Goal: Transaction & Acquisition: Subscribe to service/newsletter

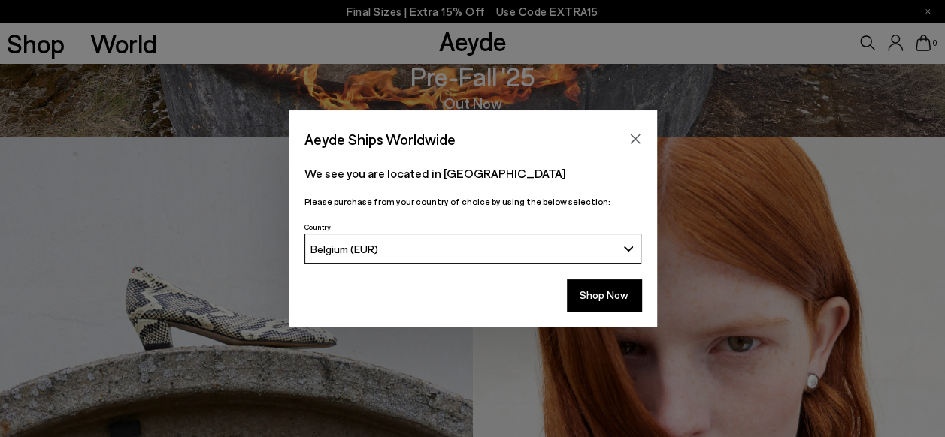
scroll to position [301, 0]
click at [619, 298] on button "Shop Now" at bounding box center [604, 296] width 74 height 32
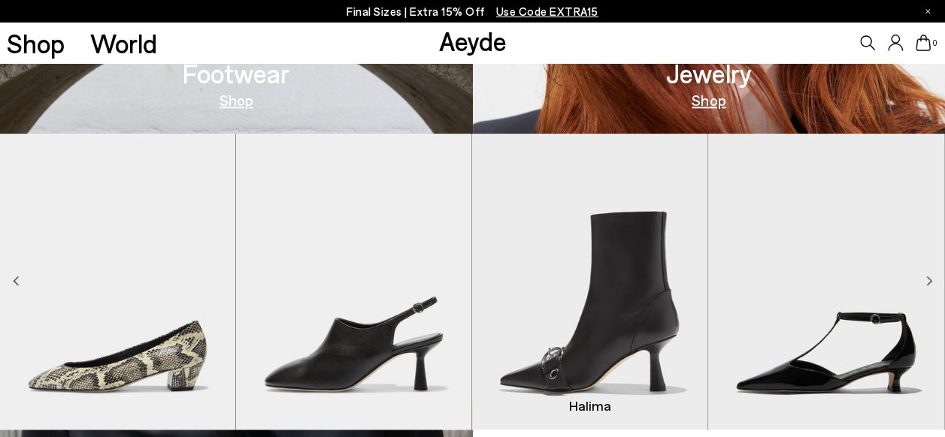
scroll to position [752, 0]
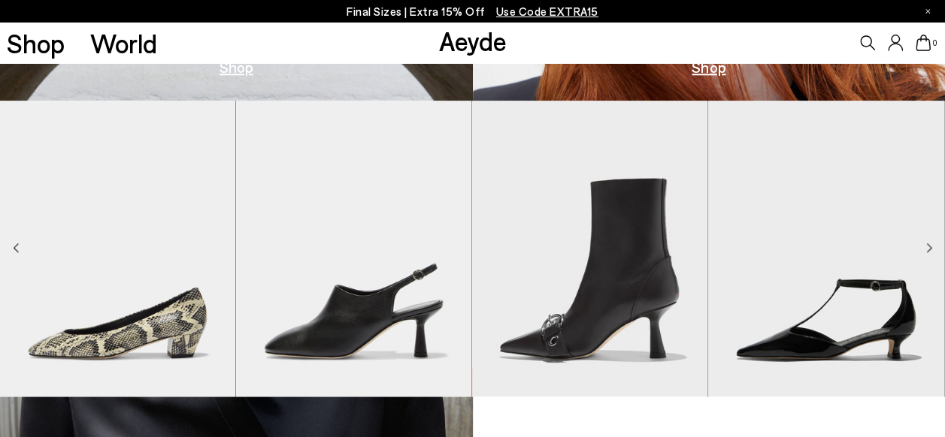
click at [926, 244] on icon "Next slide" at bounding box center [929, 248] width 6 height 11
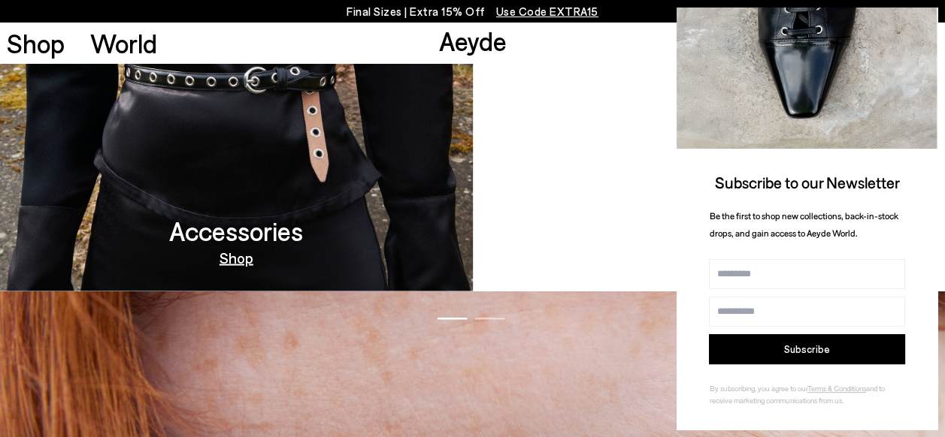
scroll to position [1278, 0]
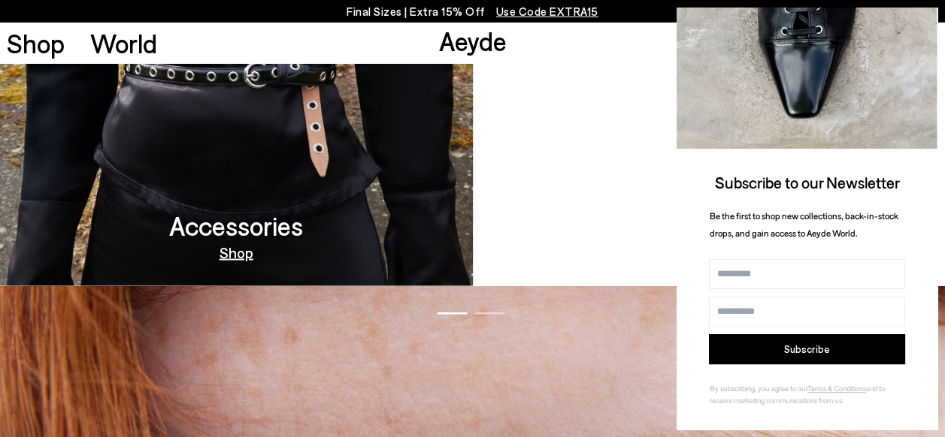
click at [608, 224] on h3 "Moccasin Capsule" at bounding box center [709, 225] width 204 height 26
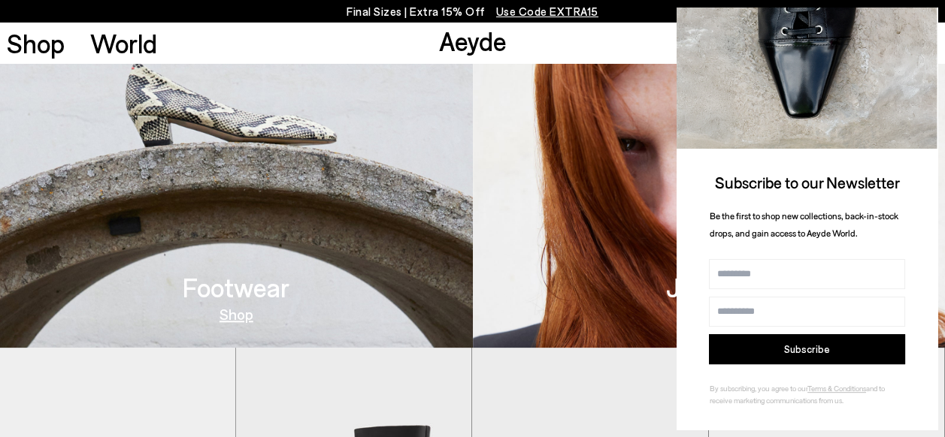
scroll to position [0, 0]
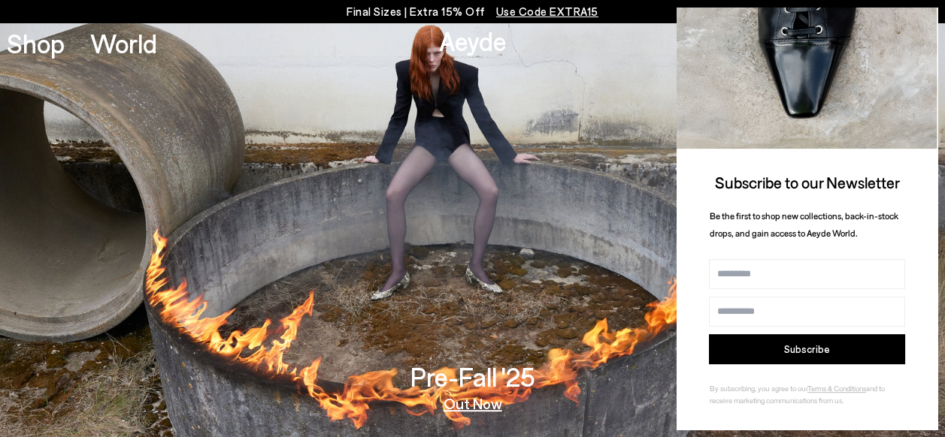
click at [817, 344] on button "Subscribe" at bounding box center [807, 349] width 196 height 30
